Goal: Share content

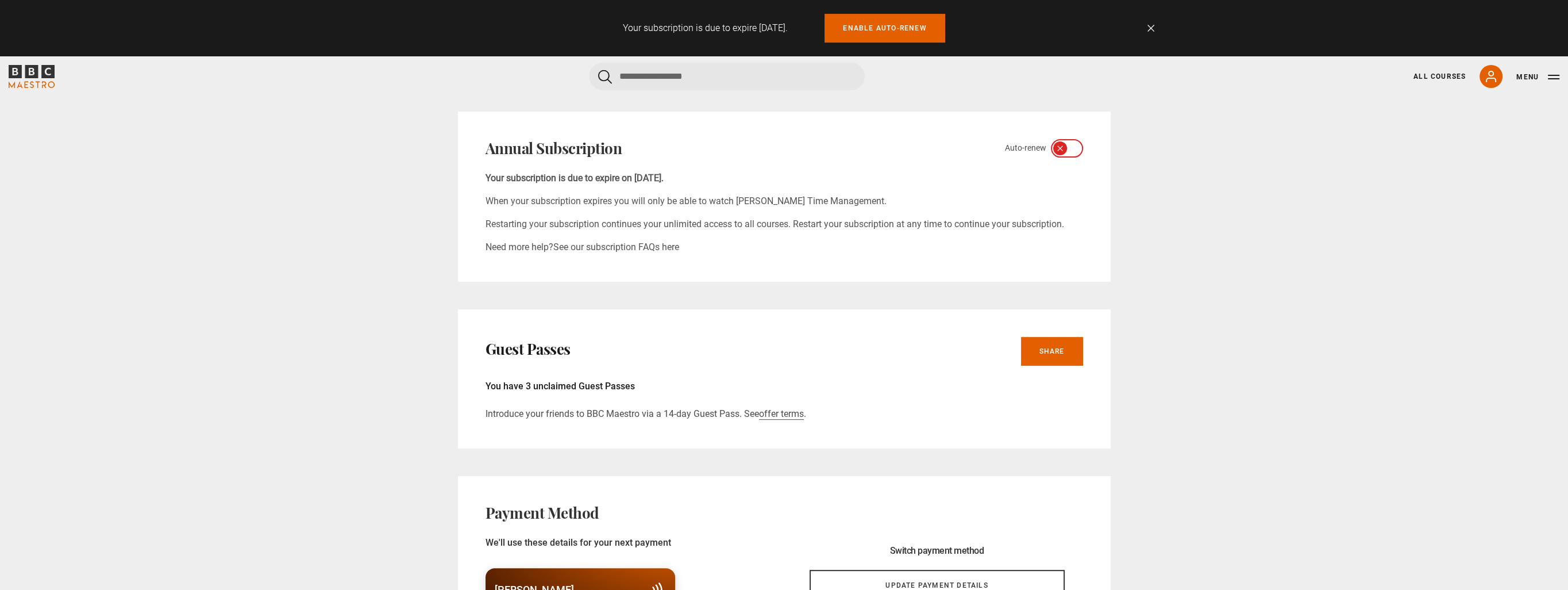
scroll to position [690, 0]
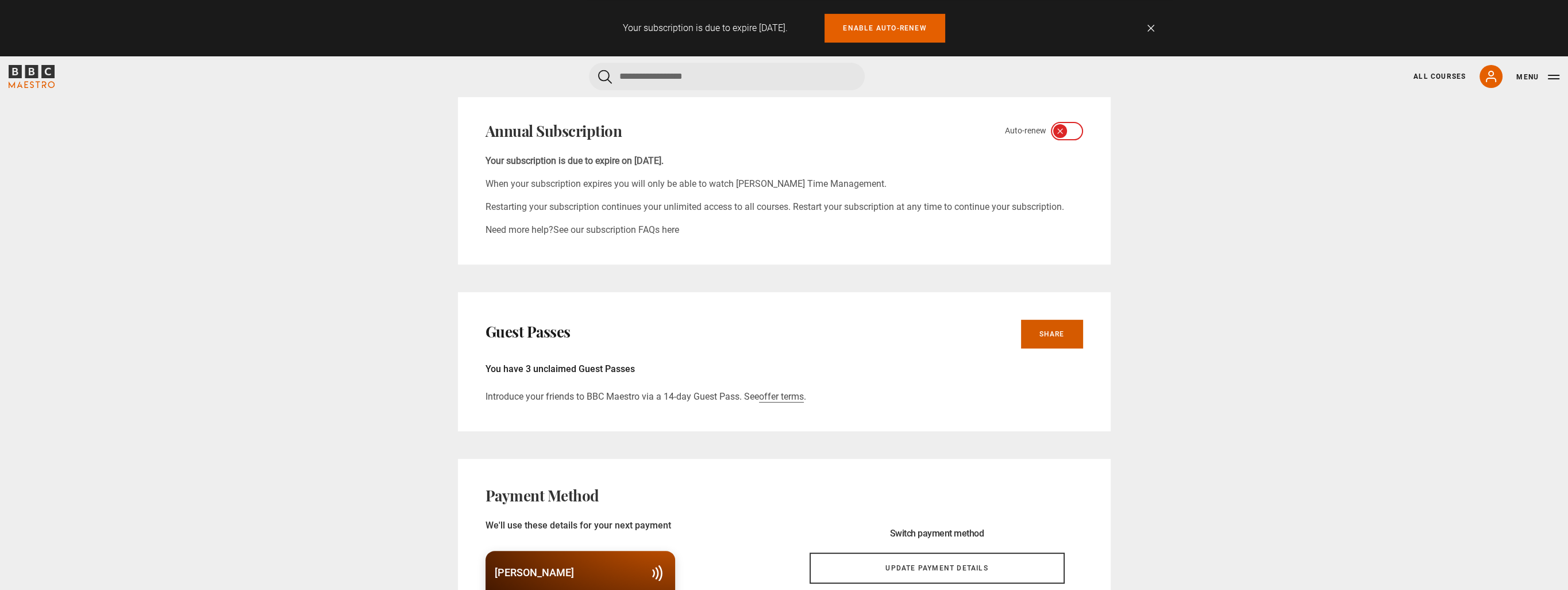
click at [1045, 319] on link "Share" at bounding box center [1052, 333] width 62 height 28
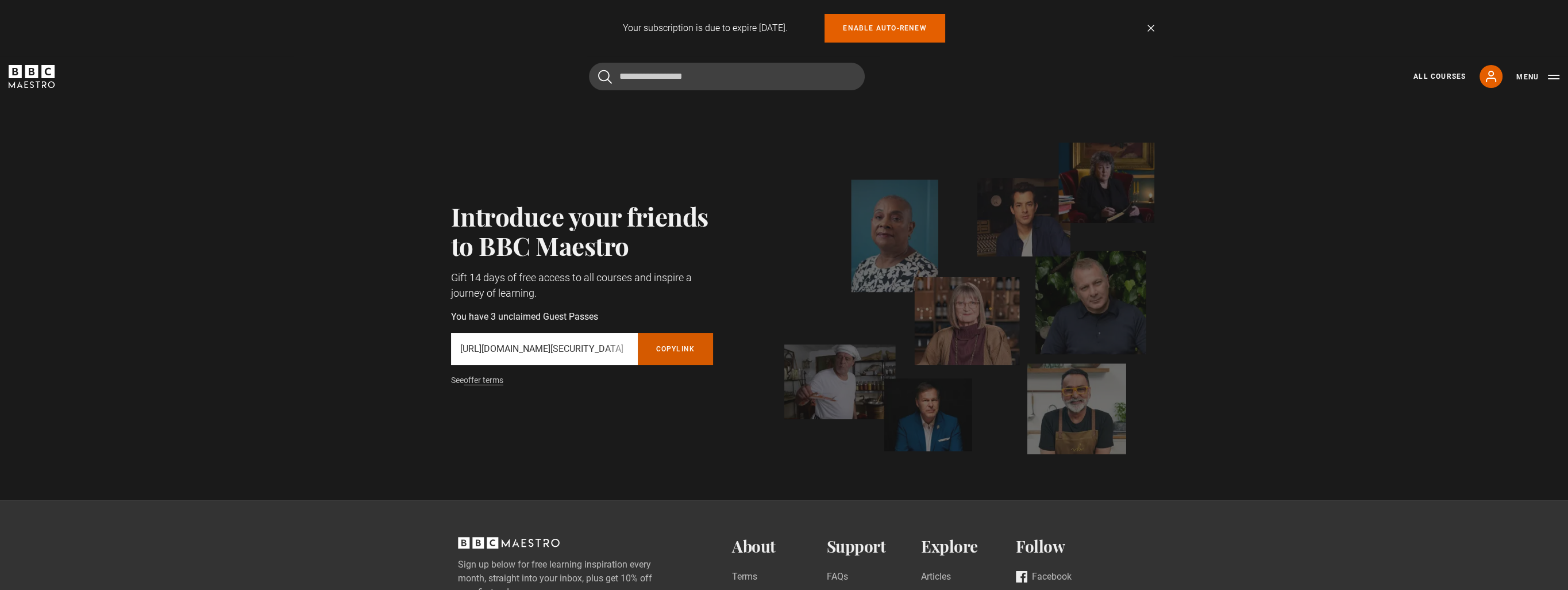
click at [668, 346] on button "Copy referral link" at bounding box center [676, 349] width 76 height 32
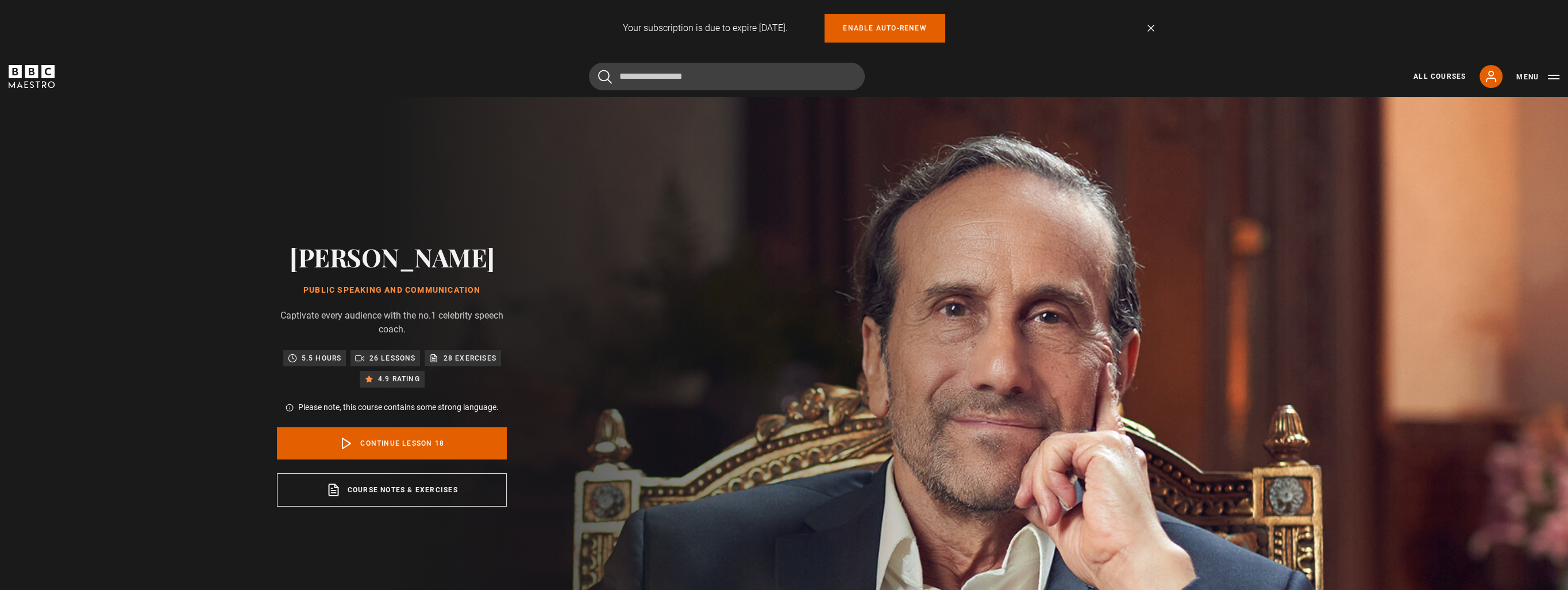
scroll to position [860, 0]
